Goal: Task Accomplishment & Management: Manage account settings

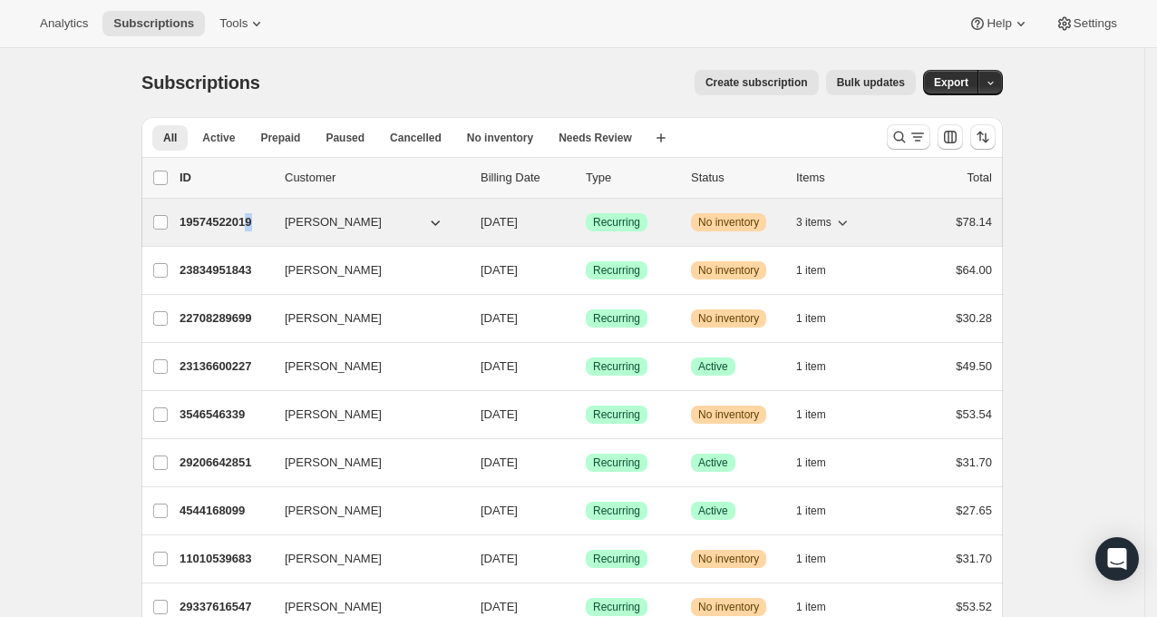
click at [270, 231] on p "19574522019" at bounding box center [225, 222] width 91 height 18
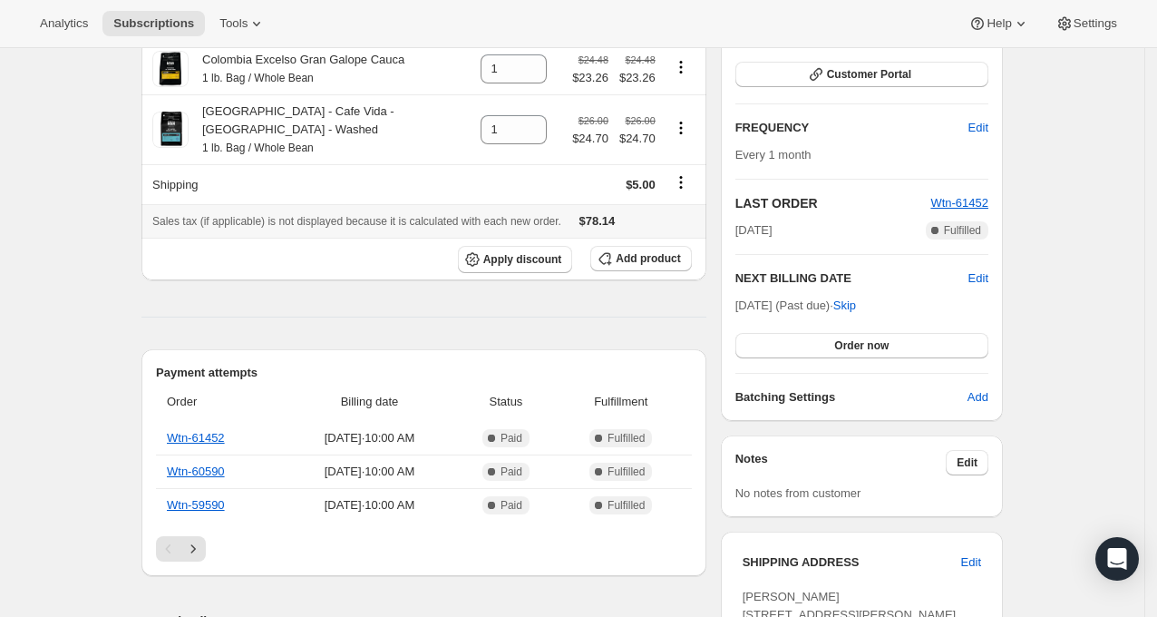
scroll to position [383, 0]
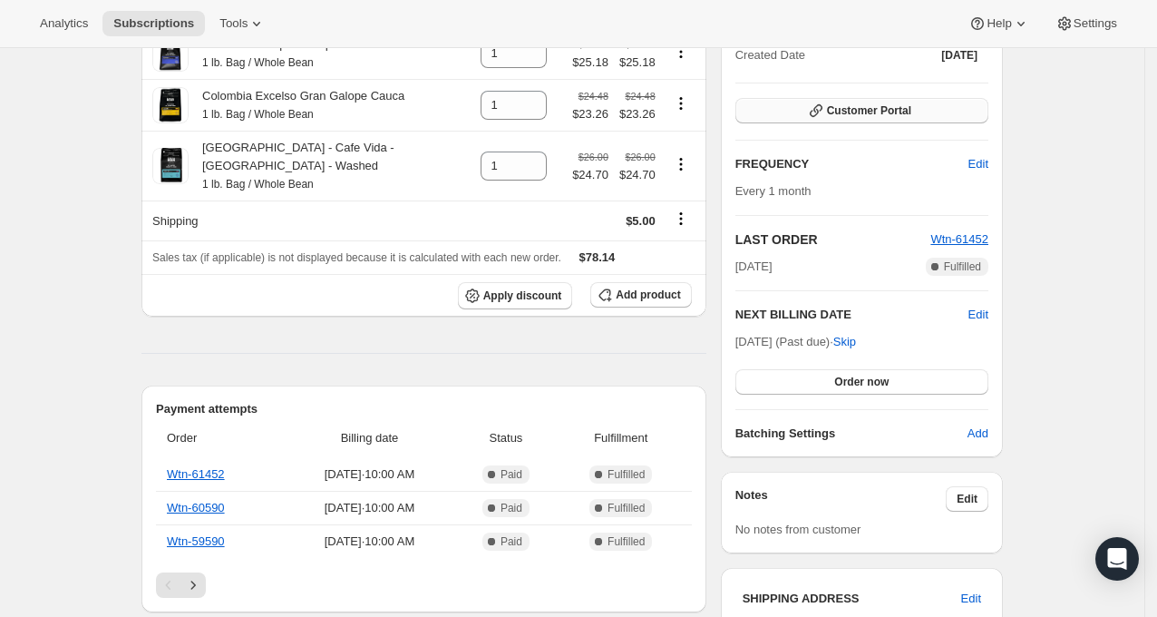
click at [858, 118] on span "Customer Portal" at bounding box center [869, 110] width 84 height 15
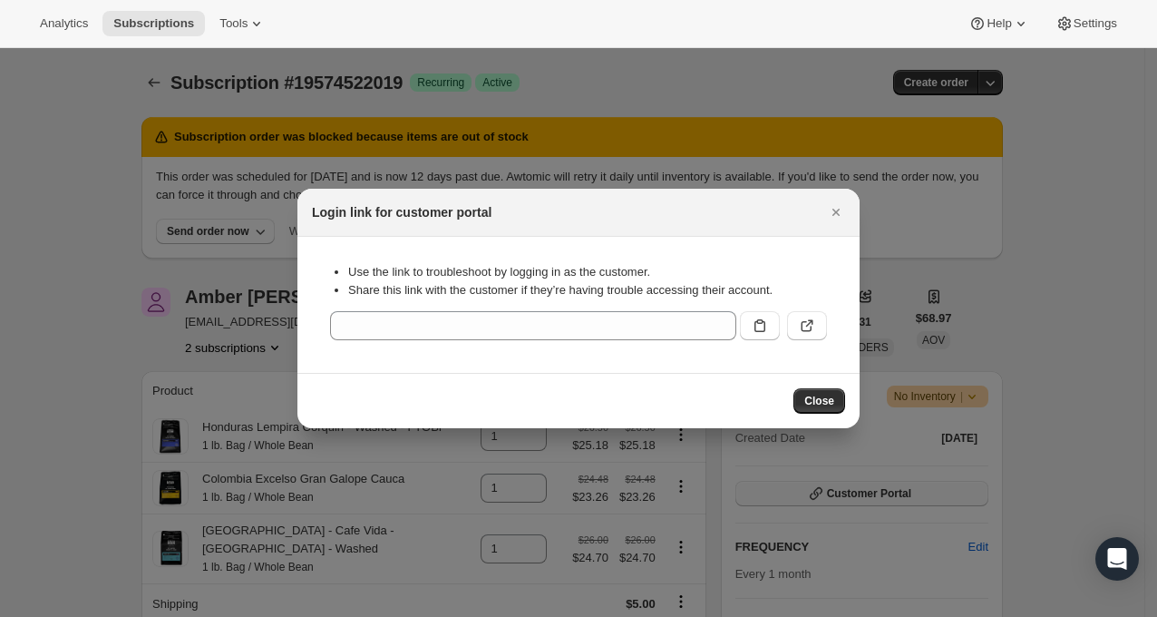
scroll to position [382, 0]
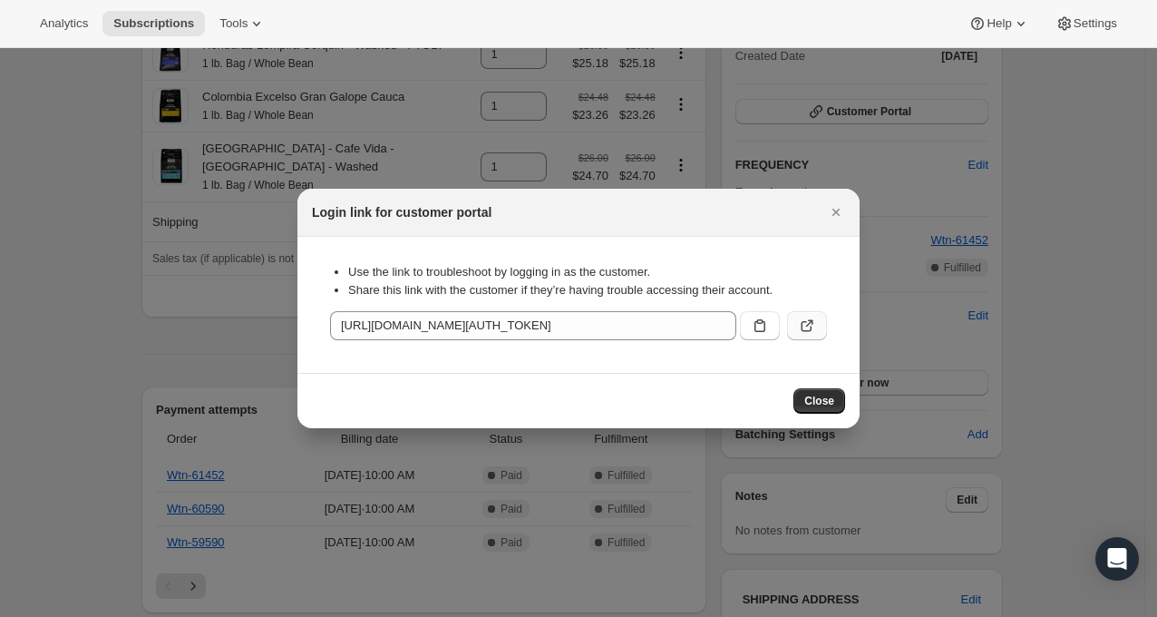
click at [807, 335] on icon ":rc8:" at bounding box center [807, 325] width 18 height 18
click at [806, 408] on span "Close" at bounding box center [819, 401] width 30 height 15
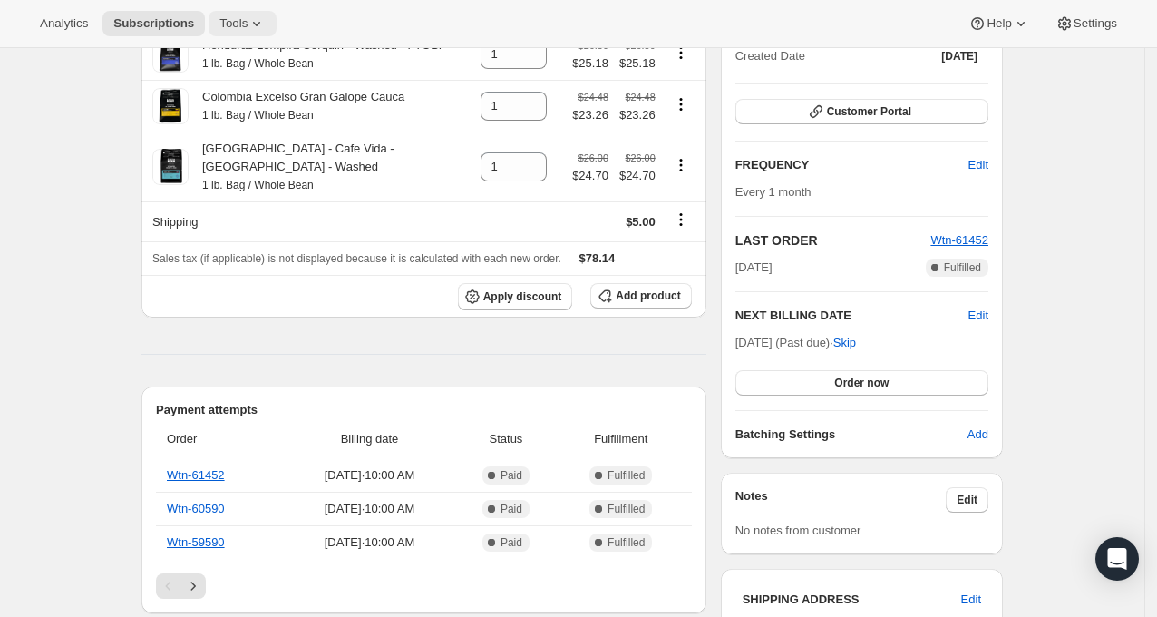
click at [248, 26] on span "Tools" at bounding box center [233, 23] width 28 height 15
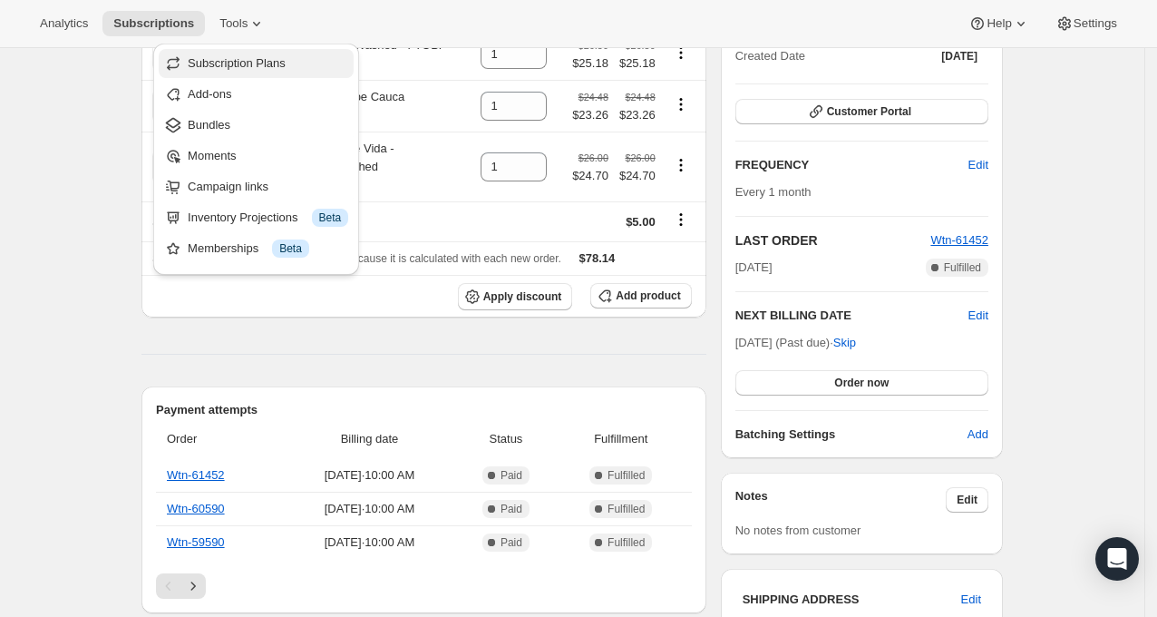
click at [248, 57] on span "Subscription Plans" at bounding box center [237, 63] width 98 height 14
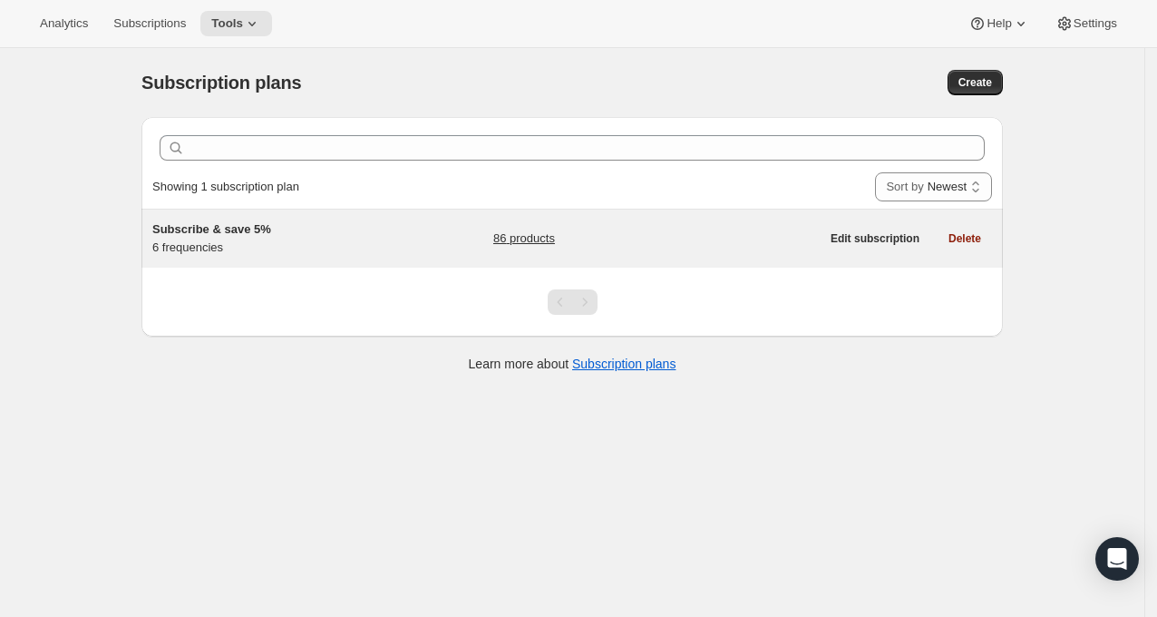
click at [541, 243] on link "86 products" at bounding box center [524, 238] width 62 height 18
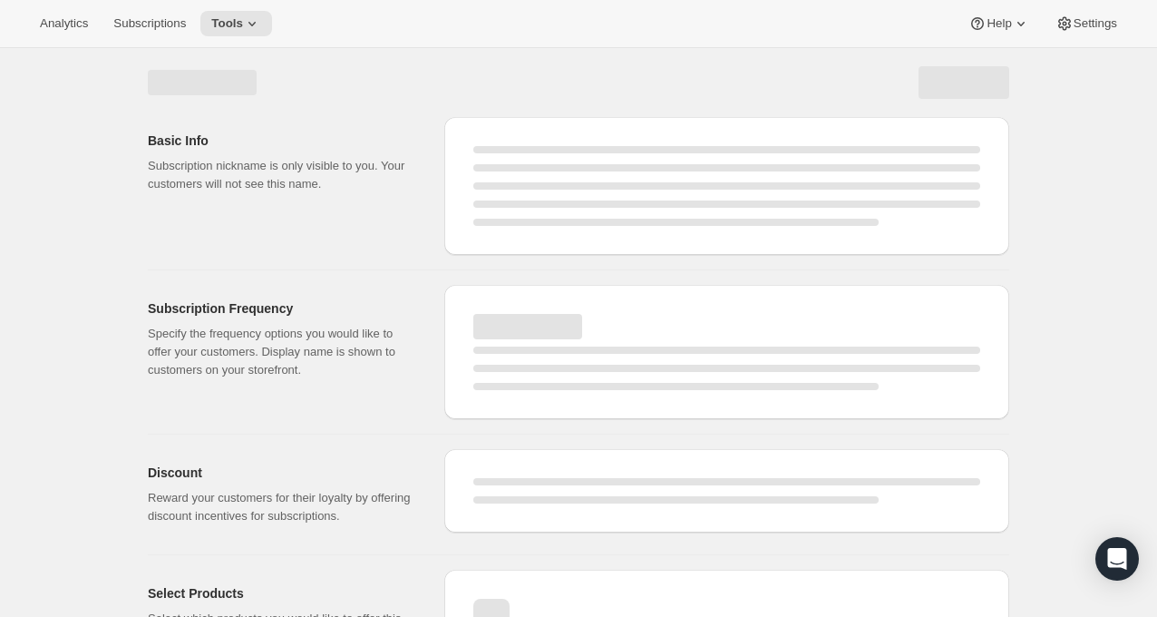
select select "WEEK"
select select "MONTH"
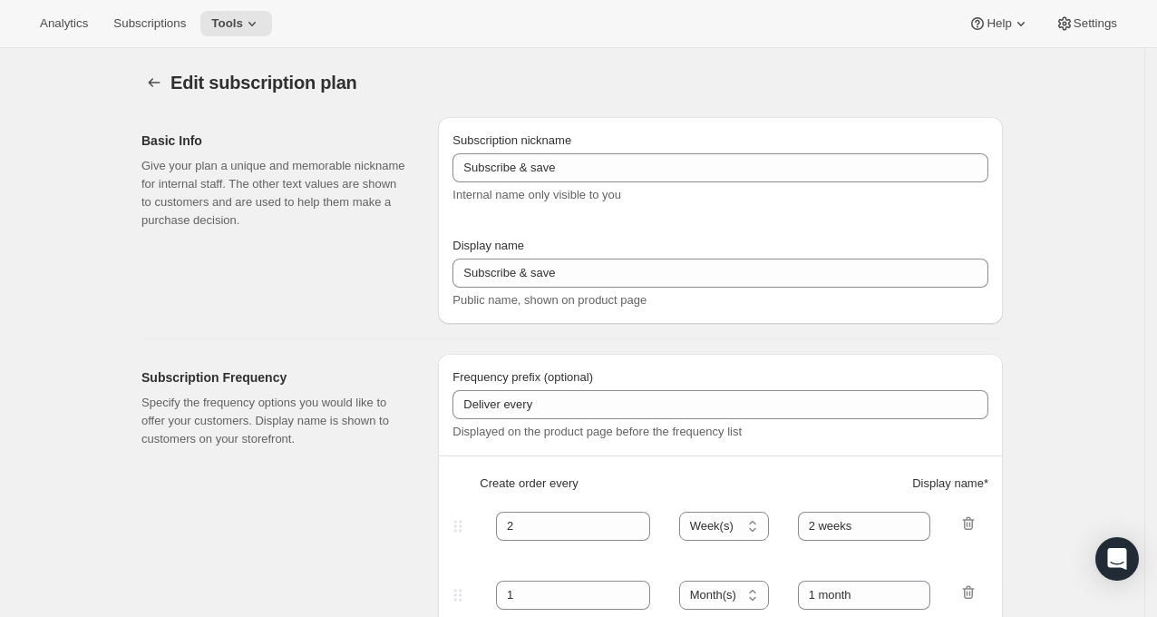
type input "Subscribe & save 5%"
type input "1"
type input "Week"
type input "2"
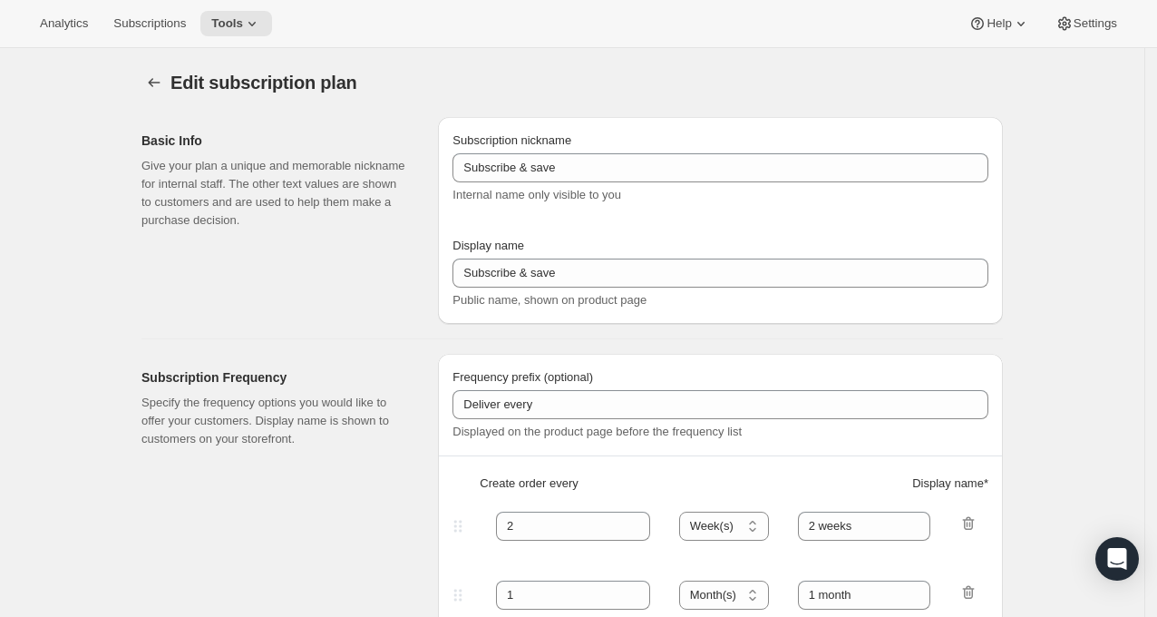
select select "WEEK"
type input "2 weeks"
type input "5"
select select "WEEK"
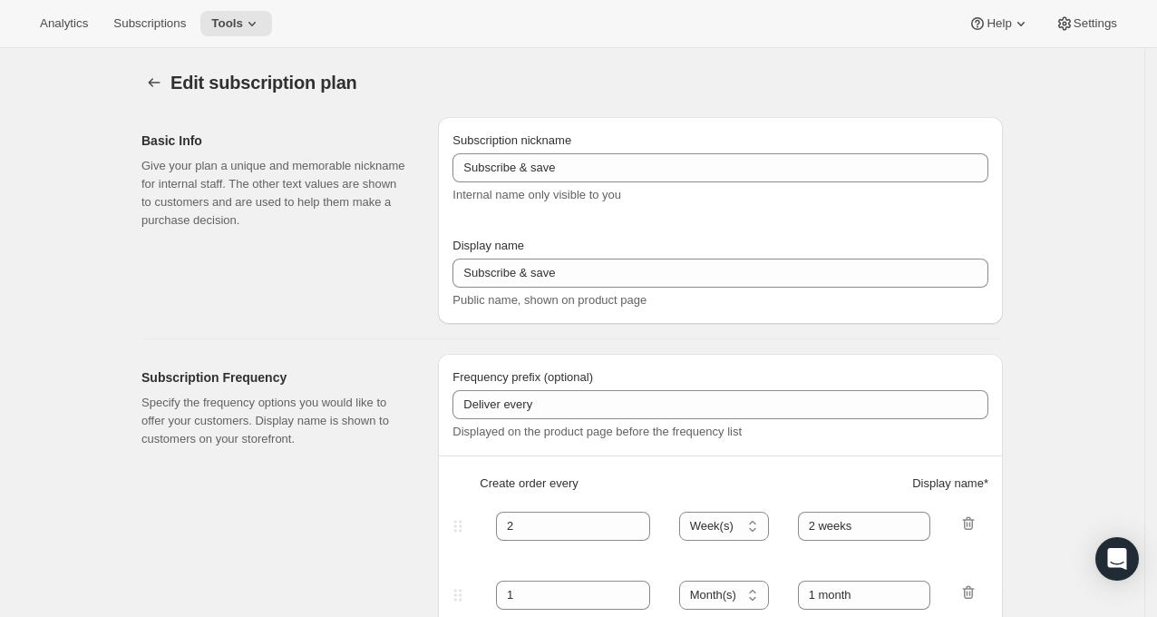
select select "WEEK"
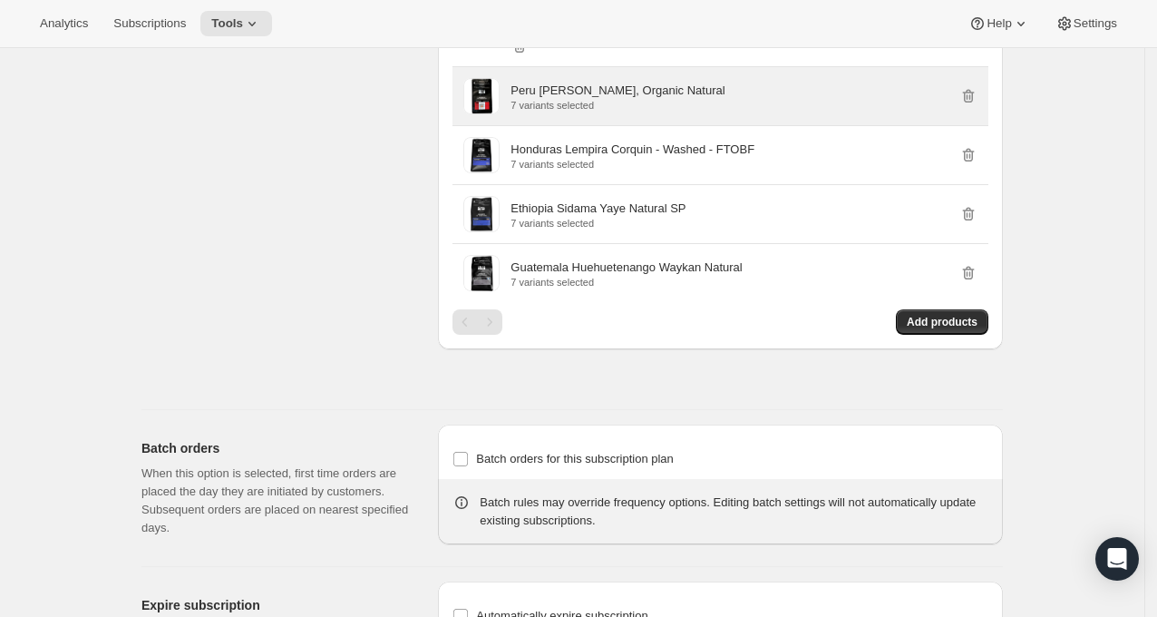
scroll to position [2320, 0]
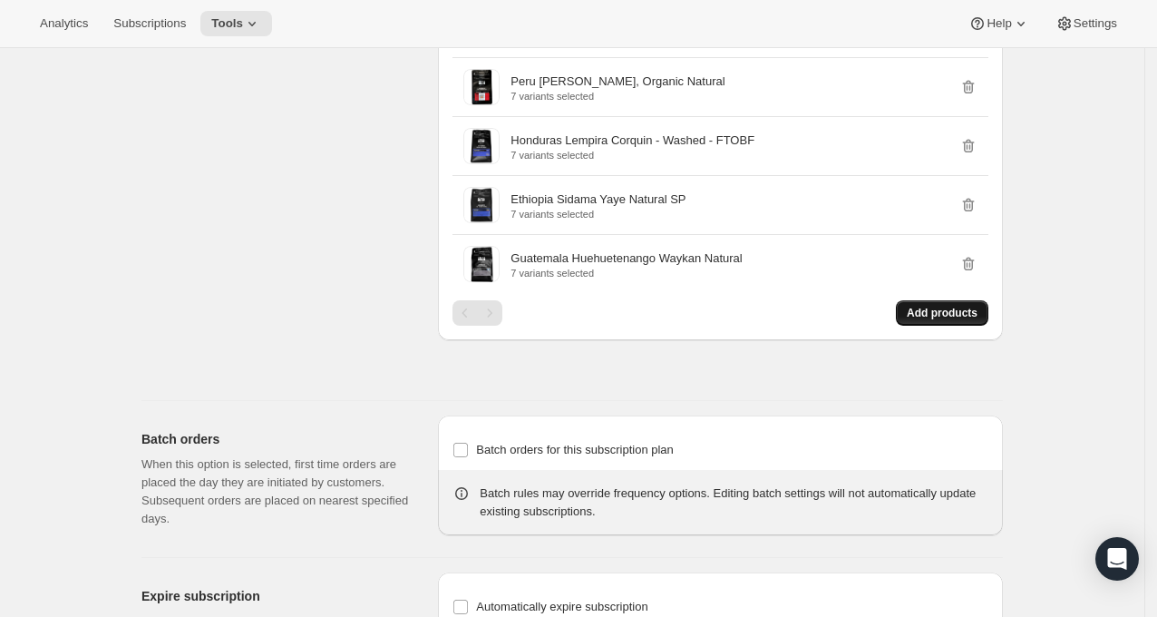
click at [923, 320] on span "Add products" at bounding box center [942, 313] width 71 height 15
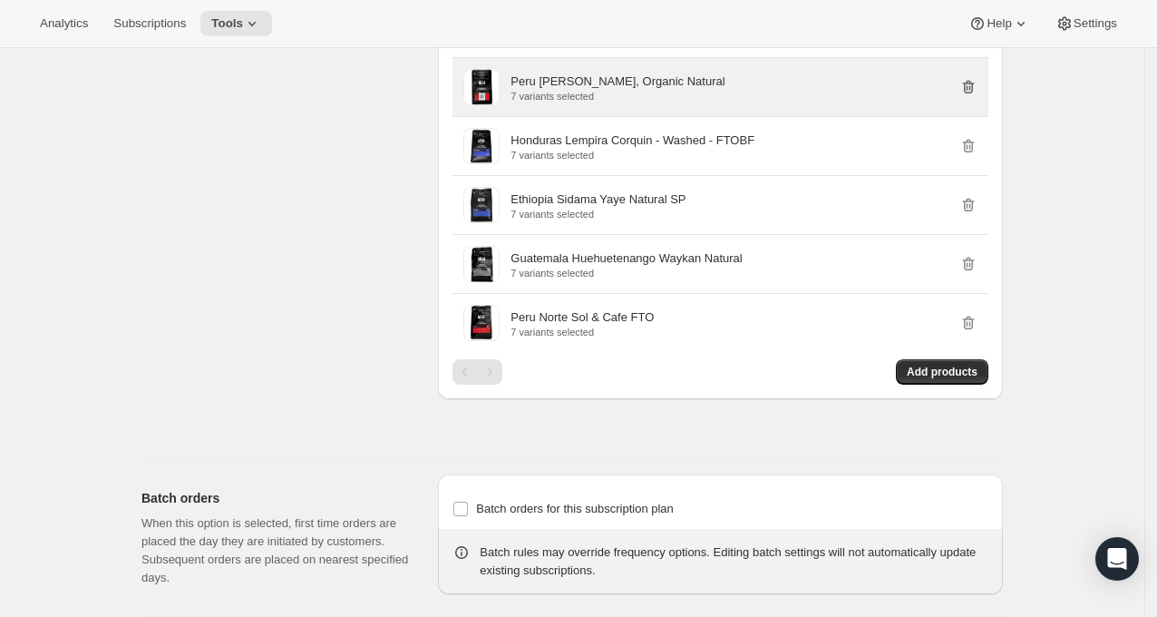
click at [976, 96] on icon "button" at bounding box center [968, 87] width 18 height 18
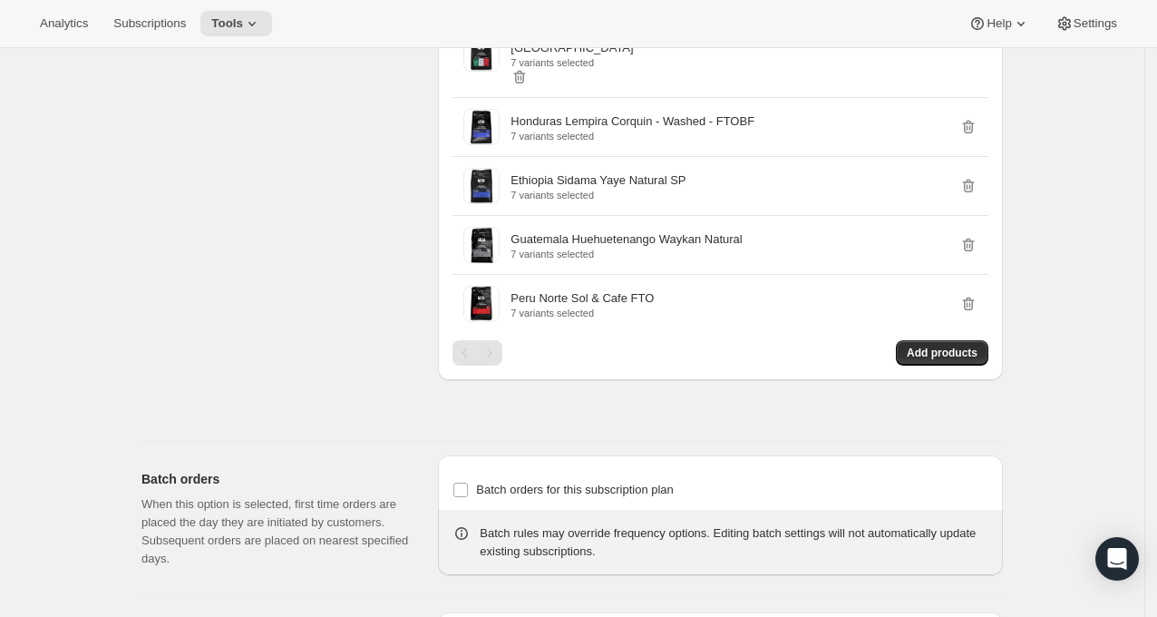
scroll to position [2285, 0]
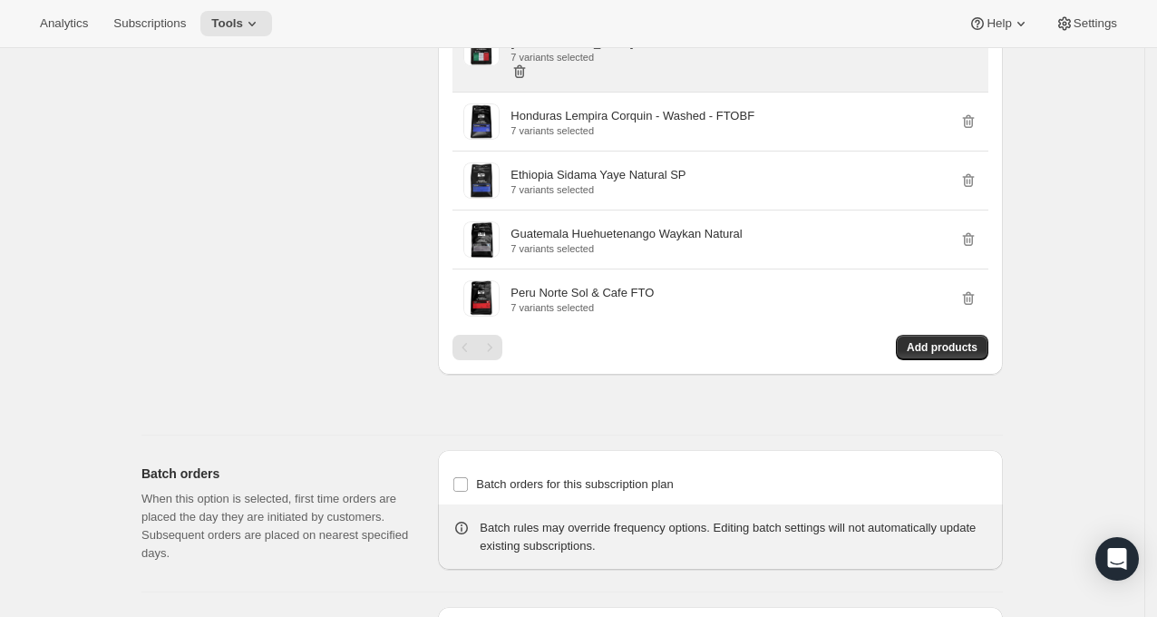
click at [522, 75] on icon "button" at bounding box center [522, 72] width 2 height 5
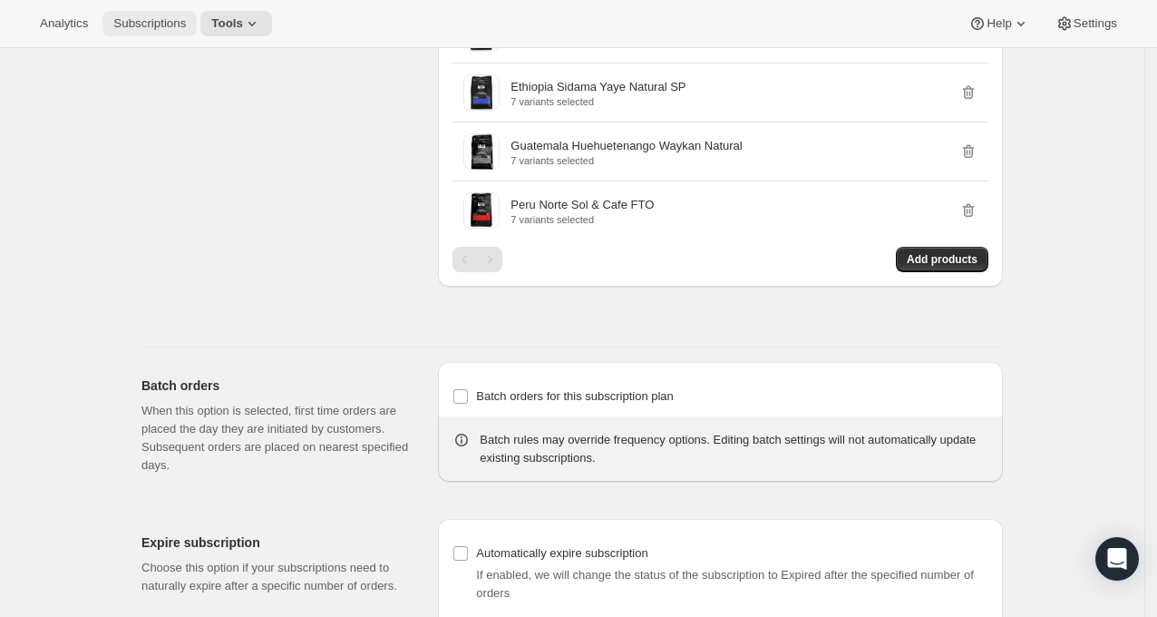
click at [175, 25] on span "Subscriptions" at bounding box center [149, 23] width 73 height 15
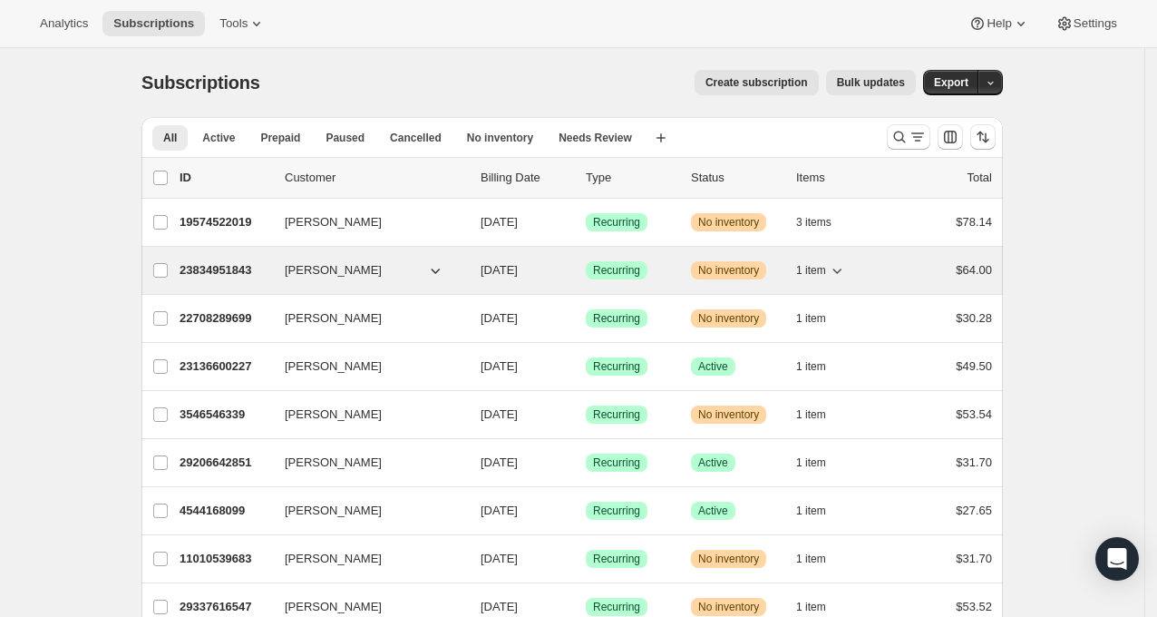
click at [238, 279] on p "23834951843" at bounding box center [225, 270] width 91 height 18
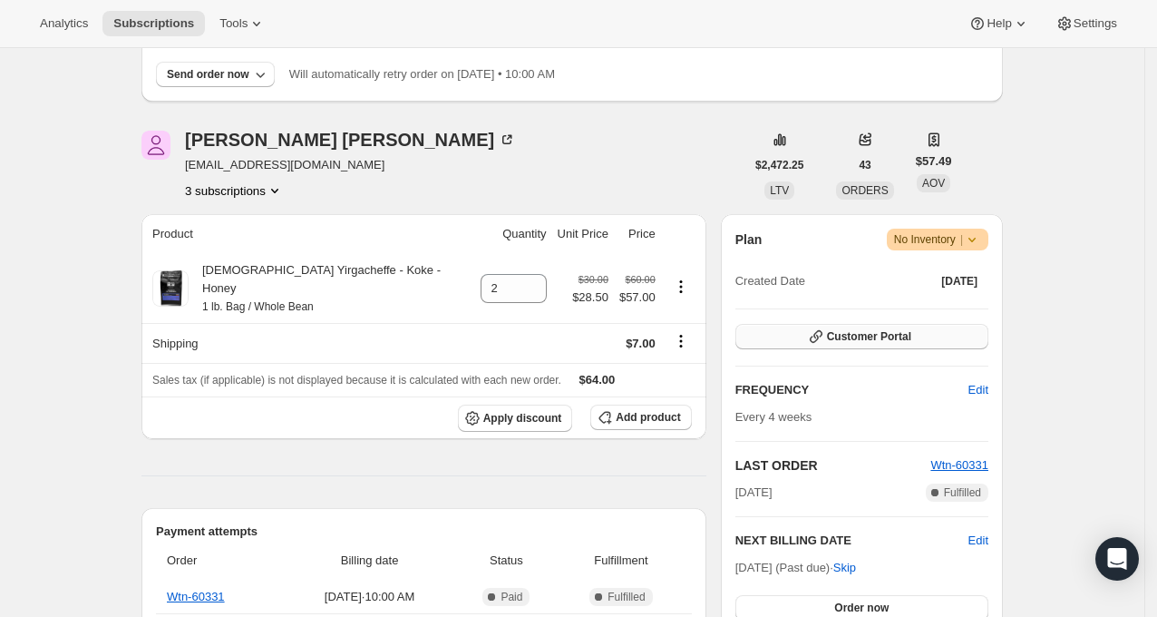
scroll to position [160, 0]
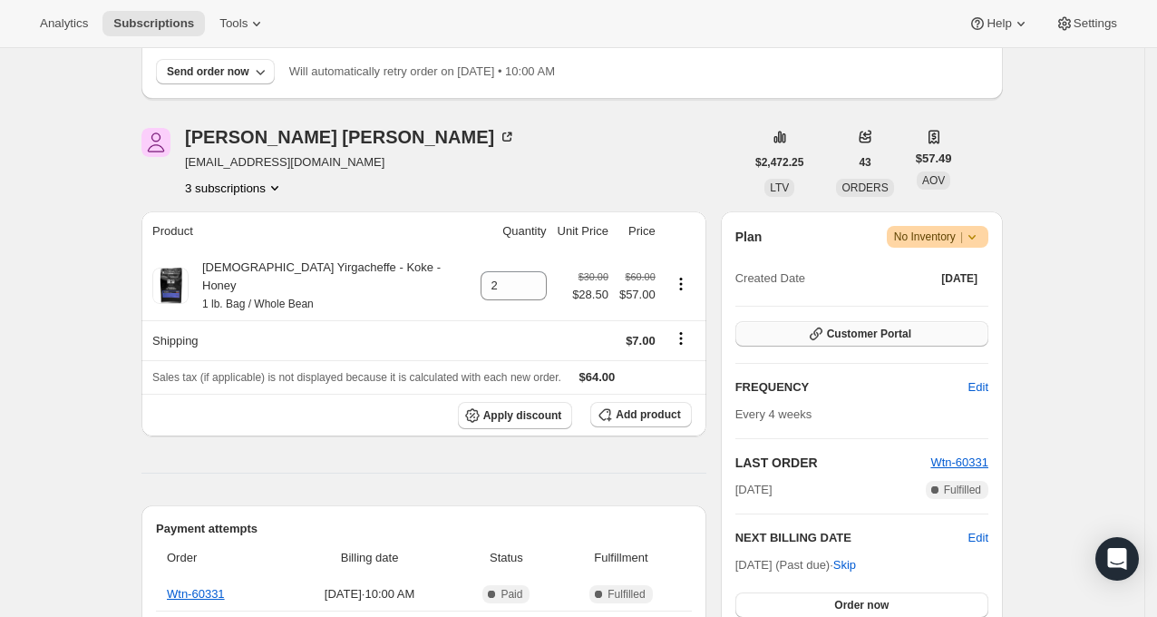
click at [904, 341] on span "Customer Portal" at bounding box center [869, 333] width 84 height 15
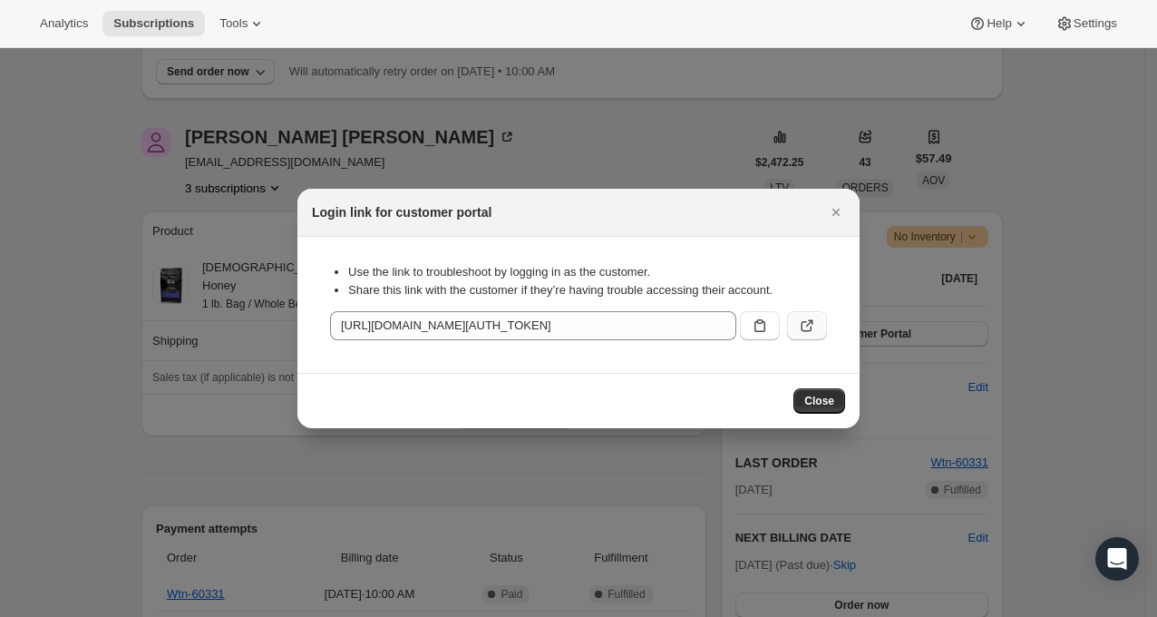
click at [807, 335] on icon ":rr6:" at bounding box center [807, 325] width 18 height 18
click at [816, 408] on span "Close" at bounding box center [819, 401] width 30 height 15
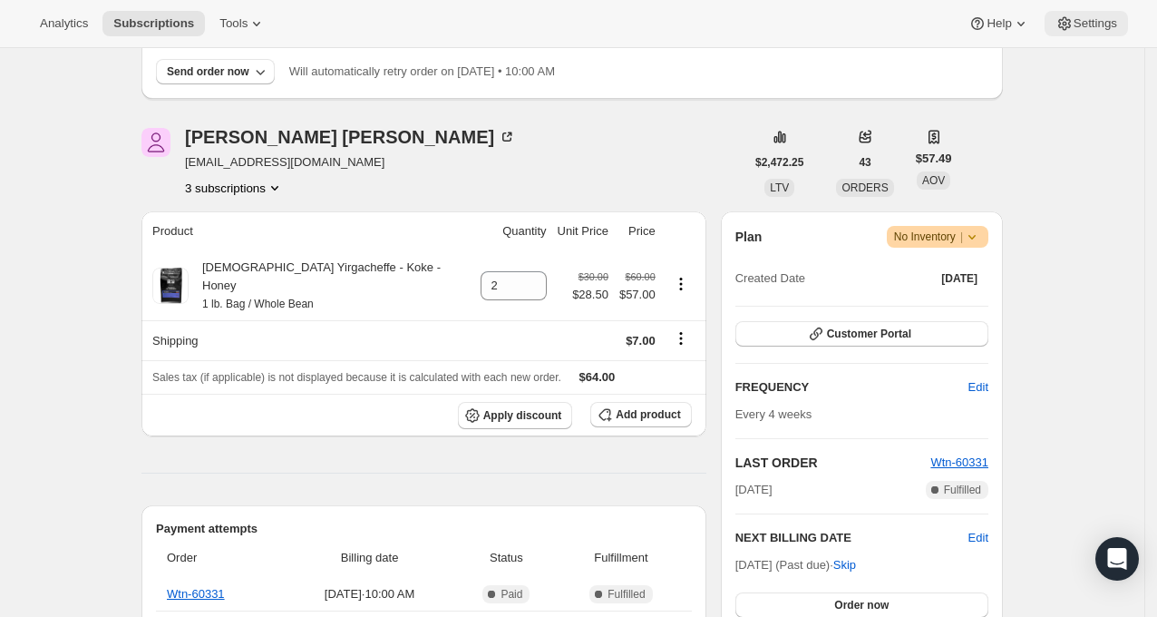
click at [1090, 30] on span "Settings" at bounding box center [1096, 23] width 44 height 15
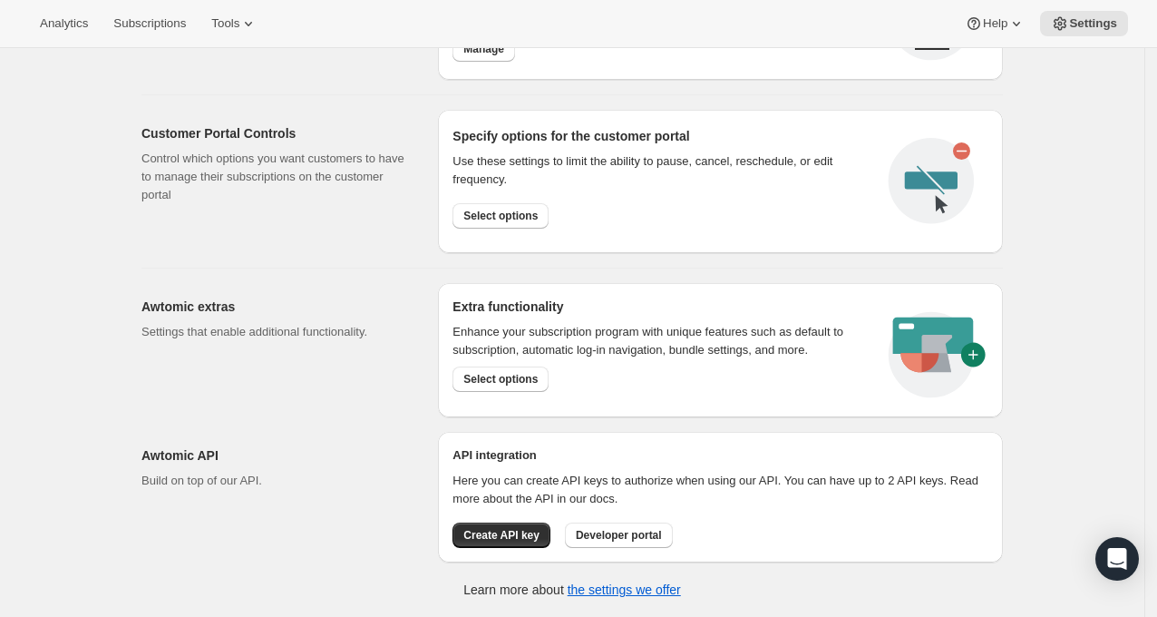
scroll to position [980, 0]
click at [538, 379] on span "Select options" at bounding box center [500, 379] width 74 height 15
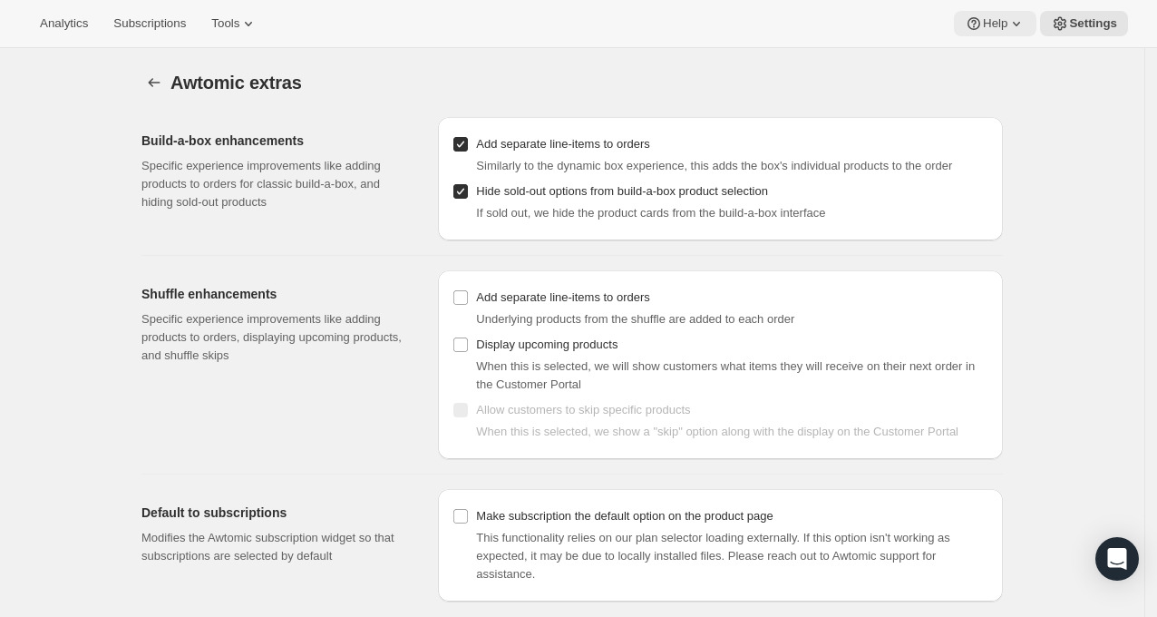
click at [988, 30] on span "Help" at bounding box center [995, 23] width 24 height 15
click at [990, 101] on span "Help Center" at bounding box center [970, 94] width 63 height 14
